Goal: Information Seeking & Learning: Learn about a topic

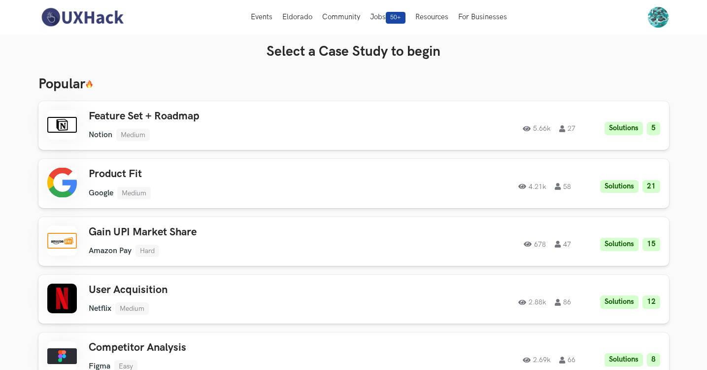
click at [94, 12] on img at bounding box center [82, 17] width 88 height 21
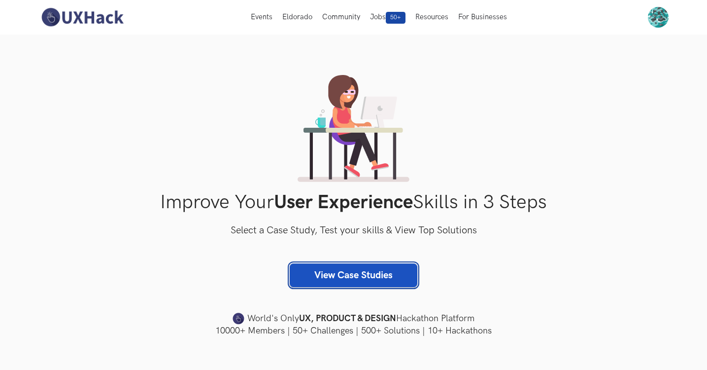
click at [383, 264] on link "View Case Studies" at bounding box center [354, 275] width 128 height 24
